Goal: Book appointment/travel/reservation

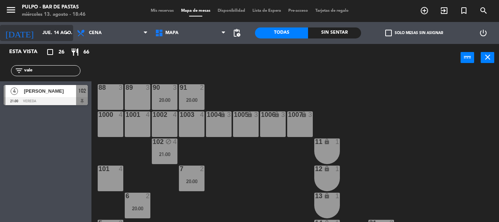
click at [43, 34] on input "jue. 14 ago." at bounding box center [70, 33] width 62 height 12
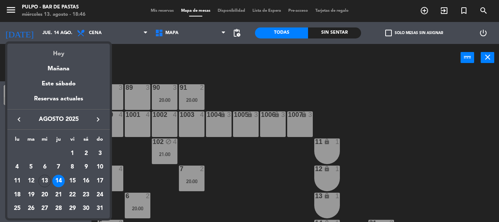
click at [57, 54] on div "Hoy" at bounding box center [58, 51] width 102 height 15
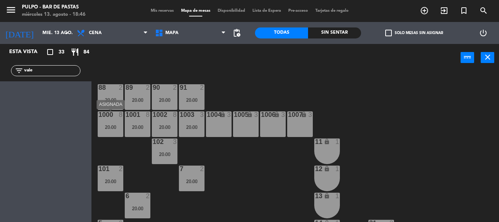
click at [114, 119] on div "1000 8 20:00" at bounding box center [111, 124] width 26 height 26
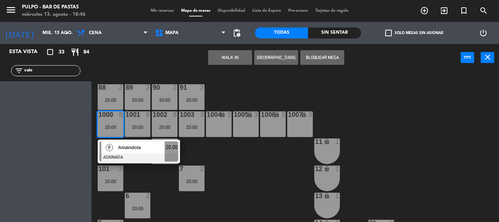
click at [239, 177] on div "88 2 20:00 89 2 20:00 90 2 20:00 91 2 20:00 1000 8 20:00 8 Amándola ASIGNADA 20…" at bounding box center [298, 146] width 402 height 150
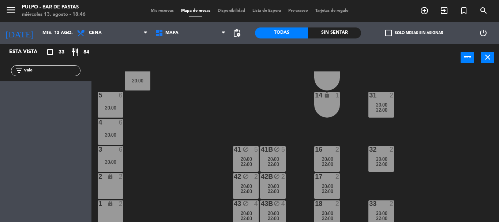
scroll to position [132, 0]
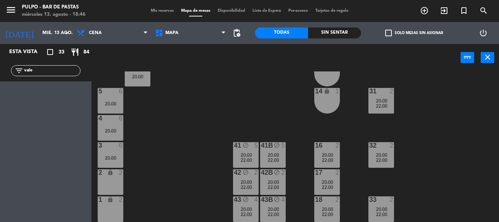
click at [113, 99] on div "5 6 20:00" at bounding box center [111, 101] width 26 height 26
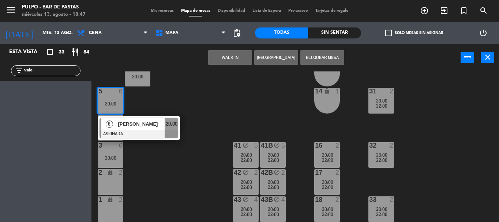
click at [197, 107] on div "88 2 20:00 89 2 20:00 90 2 20:00 91 2 20:00 1000 8 20:00 1001 8 20:00 1002 8 20…" at bounding box center [298, 146] width 402 height 150
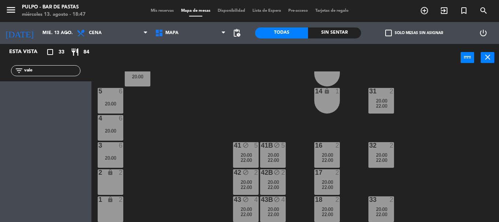
scroll to position [0, 0]
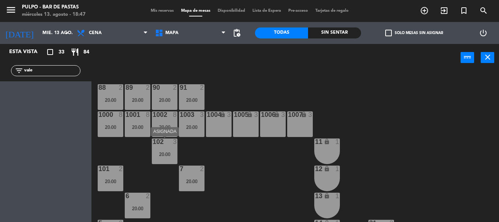
click at [160, 148] on div "102 3 20:00" at bounding box center [165, 151] width 26 height 26
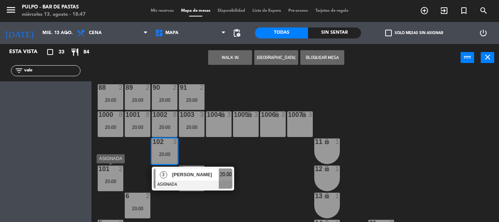
click at [114, 180] on div "20:00" at bounding box center [111, 181] width 26 height 5
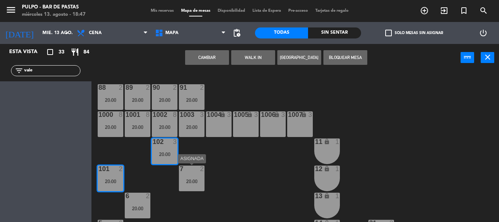
click at [227, 175] on div "88 2 20:00 89 2 20:00 90 2 20:00 91 2 20:00 1000 8 20:00 1001 8 20:00 1002 8 20…" at bounding box center [298, 146] width 402 height 150
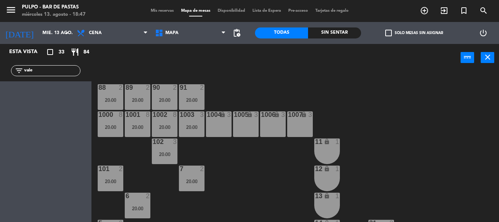
click at [104, 178] on div "20:00" at bounding box center [111, 180] width 26 height 5
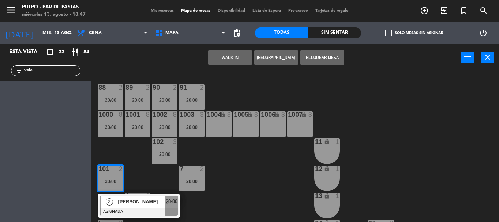
click at [136, 149] on div "88 2 20:00 89 2 20:00 90 2 20:00 91 2 20:00 1000 8 20:00 1001 8 20:00 1002 8 20…" at bounding box center [298, 146] width 402 height 150
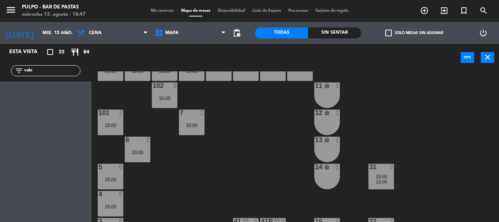
scroll to position [58, 0]
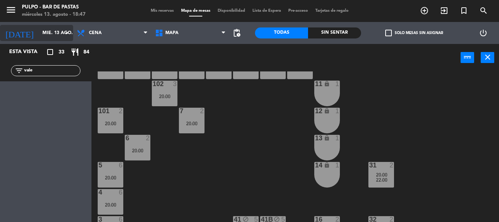
click at [45, 31] on input "mié. 13 ago." at bounding box center [70, 33] width 62 height 12
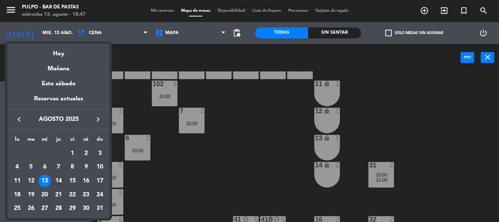
click at [61, 176] on div "14" at bounding box center [58, 181] width 12 height 12
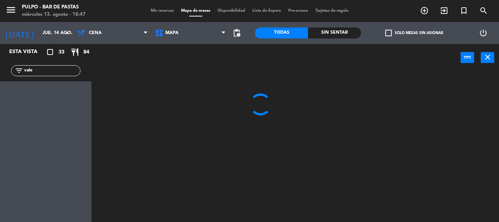
scroll to position [0, 0]
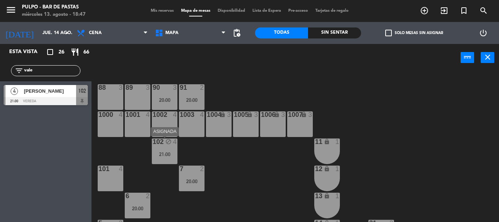
click at [168, 146] on div "102 block 4 21:00" at bounding box center [165, 151] width 26 height 26
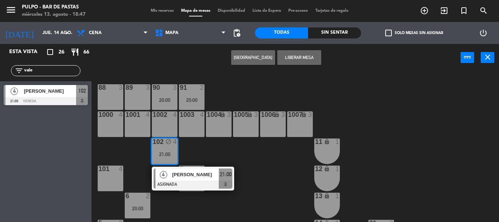
click at [252, 142] on div "88 3 89 3 90 3 20:00 91 2 20:00 1000 4 1001 4 1002 4 1003 4 1004 lock 3 1005 lo…" at bounding box center [298, 146] width 402 height 150
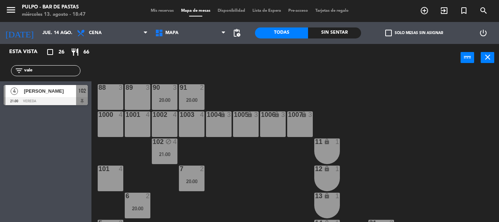
click at [194, 176] on div "7 2 20:00" at bounding box center [192, 178] width 26 height 26
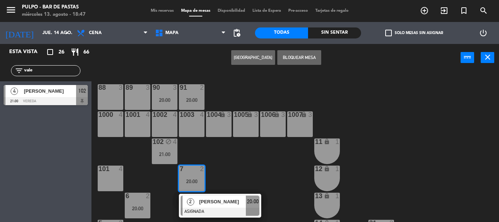
click at [232, 174] on div "88 3 89 3 90 3 20:00 91 2 20:00 1000 4 1001 4 1002 4 1003 4 1004 lock 3 1005 lo…" at bounding box center [298, 146] width 402 height 150
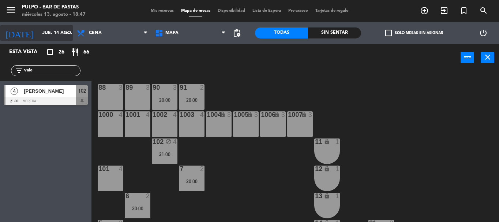
click at [39, 27] on input "jue. 14 ago." at bounding box center [70, 33] width 62 height 12
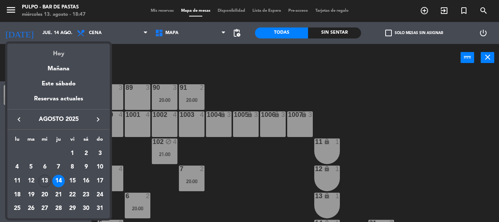
click at [61, 51] on div "Hoy" at bounding box center [58, 51] width 102 height 15
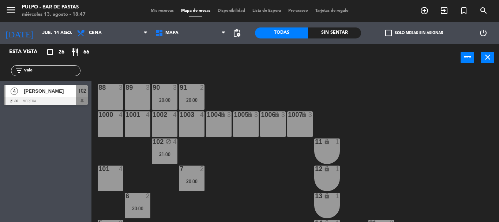
type input "mié. 13 ago."
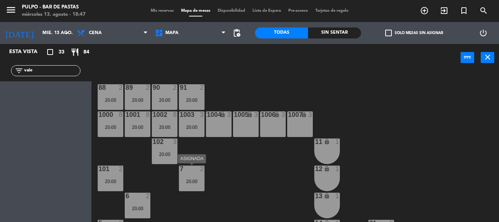
click at [194, 180] on div "20:00" at bounding box center [192, 181] width 26 height 5
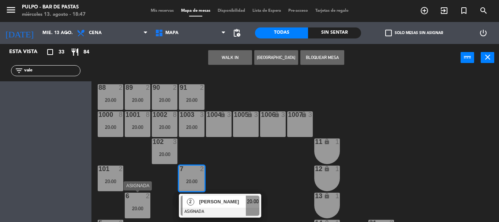
click at [139, 200] on div "6 2 20:00" at bounding box center [138, 205] width 26 height 26
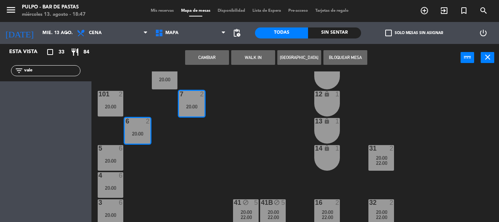
scroll to position [102, 0]
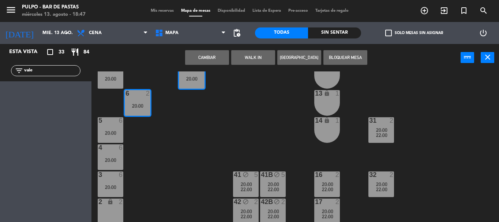
click at [167, 178] on div "88 2 20:00 89 2 20:00 90 2 20:00 91 2 20:00 1000 8 20:00 1001 8 20:00 1002 8 20…" at bounding box center [298, 146] width 402 height 150
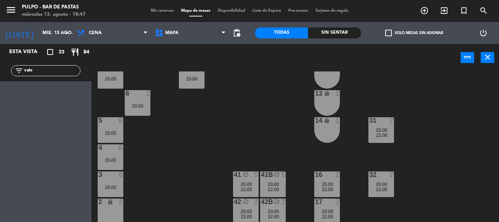
click at [129, 100] on div "6 2 20:00" at bounding box center [138, 103] width 26 height 26
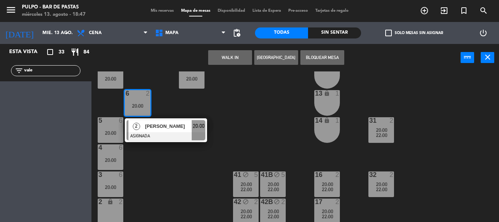
click at [154, 127] on div "2 [PERSON_NAME] 20:00" at bounding box center [165, 130] width 93 height 24
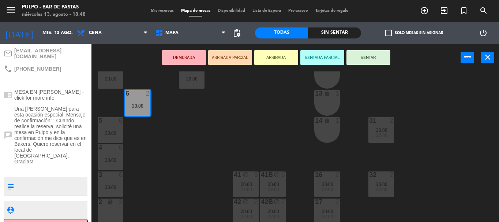
scroll to position [129, 0]
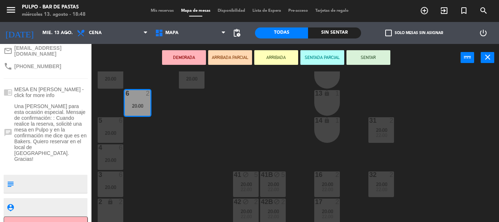
click at [45, 216] on button "Cancelar" at bounding box center [46, 224] width 84 height 16
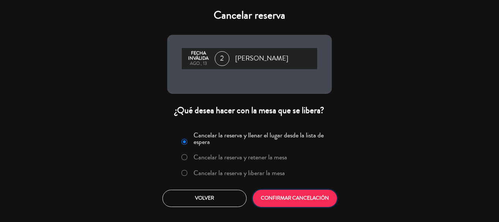
click at [287, 197] on button "CONFIRMAR CANCELACIÓN" at bounding box center [295, 198] width 84 height 17
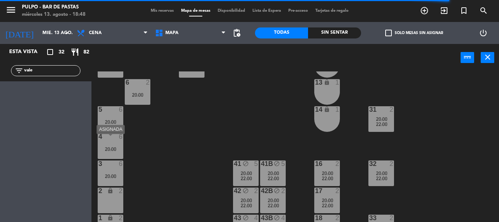
scroll to position [110, 0]
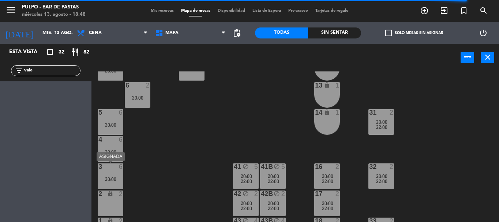
click at [116, 180] on div "20:00" at bounding box center [111, 178] width 26 height 5
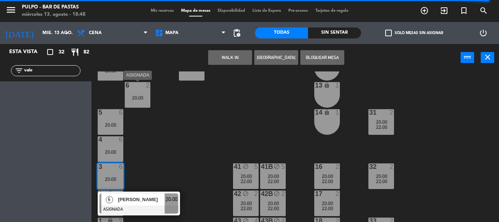
click at [144, 101] on div "6 2 20:00" at bounding box center [138, 95] width 26 height 26
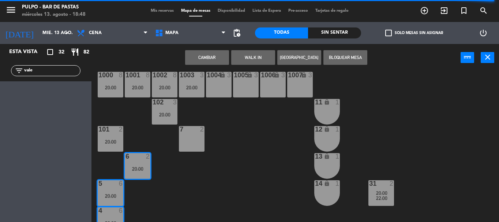
scroll to position [0, 0]
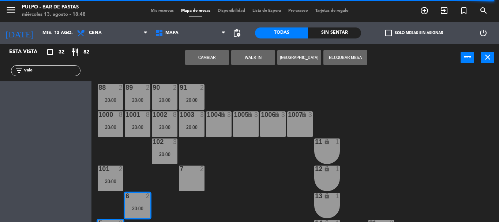
click at [198, 176] on div "7 2" at bounding box center [192, 178] width 26 height 26
click at [190, 180] on div "7 2" at bounding box center [192, 178] width 26 height 26
click at [138, 153] on div "88 2 20:00 89 2 20:00 90 2 20:00 91 2 20:00 1000 8 20:00 1001 8 20:00 1002 8 20…" at bounding box center [298, 146] width 402 height 150
